Goal: Transaction & Acquisition: Purchase product/service

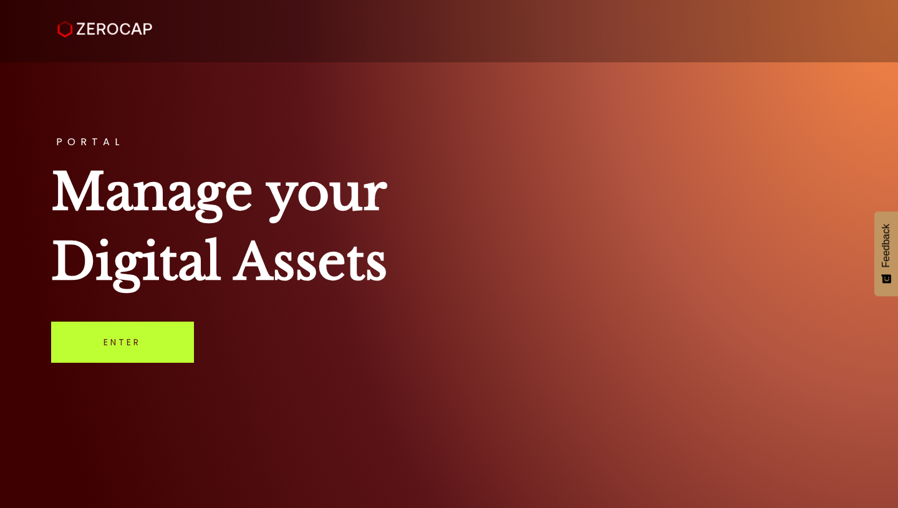
click at [127, 350] on link "Enter" at bounding box center [122, 342] width 143 height 41
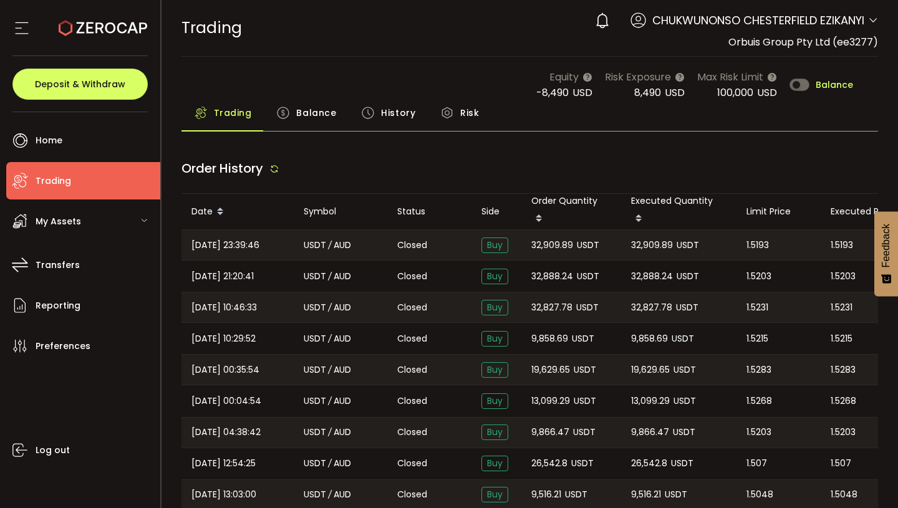
type input "***"
